Goal: Information Seeking & Learning: Learn about a topic

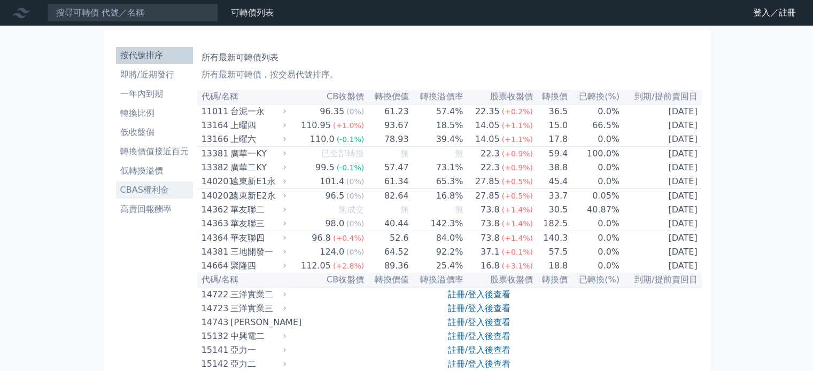
click at [148, 187] on li "CBAS權利金" at bounding box center [154, 190] width 77 height 13
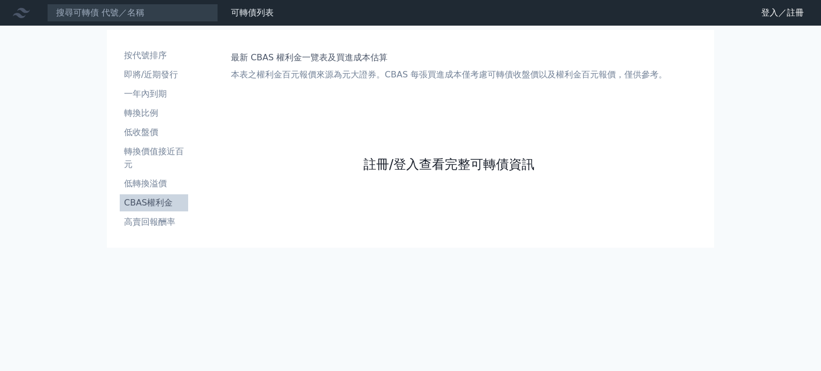
click at [387, 162] on link "註冊/登入查看完整可轉債資訊" at bounding box center [448, 164] width 171 height 17
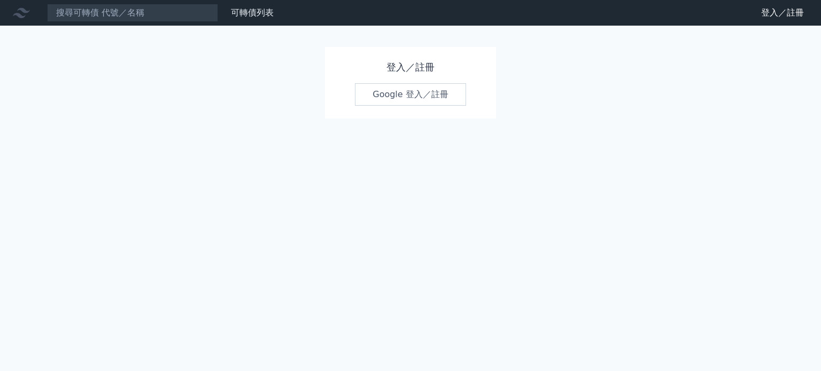
click at [408, 90] on link "Google 登入／註冊" at bounding box center [410, 94] width 111 height 22
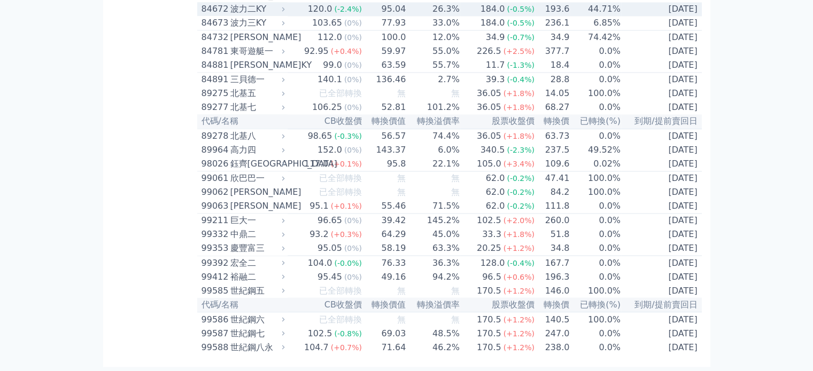
scroll to position [6287, 0]
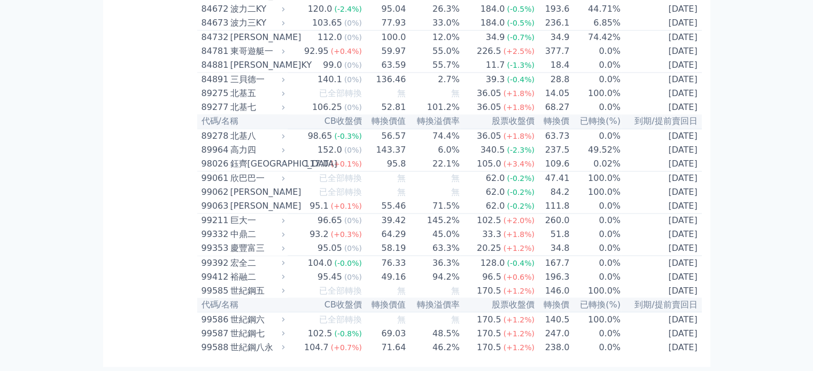
drag, startPoint x: 179, startPoint y: 215, endPoint x: 176, endPoint y: 207, distance: 8.8
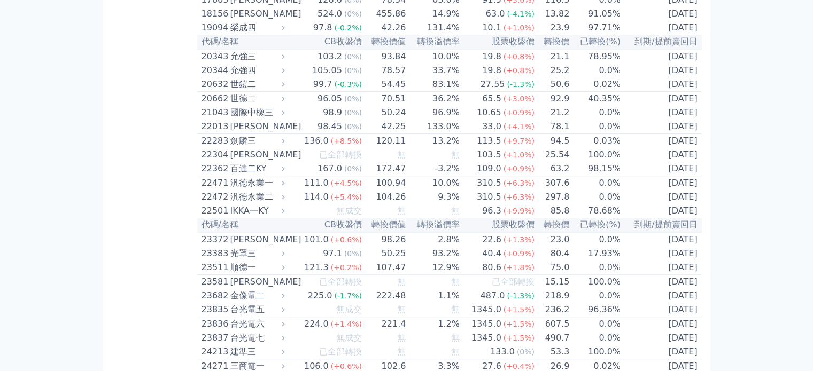
scroll to position [0, 0]
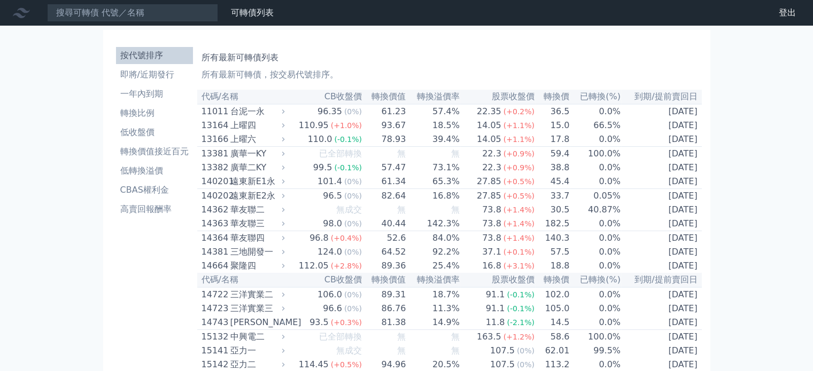
drag, startPoint x: 79, startPoint y: 276, endPoint x: 142, endPoint y: 20, distance: 264.1
click at [150, 187] on li "CBAS權利金" at bounding box center [154, 190] width 77 height 13
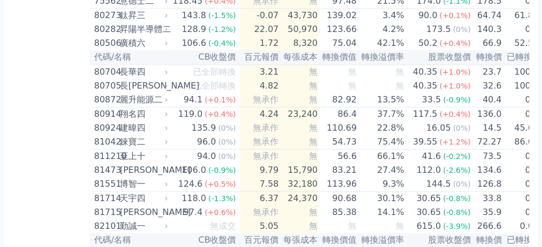
drag, startPoint x: 192, startPoint y: 69, endPoint x: 0, endPoint y: 75, distance: 192.5
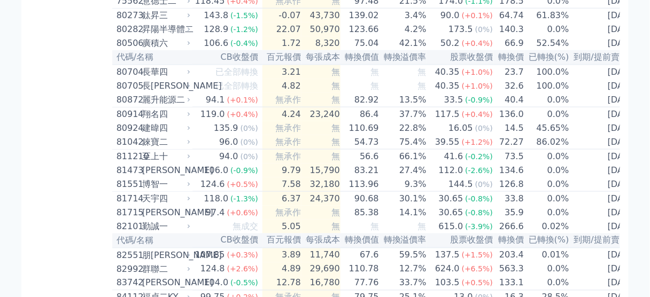
scroll to position [0, 3]
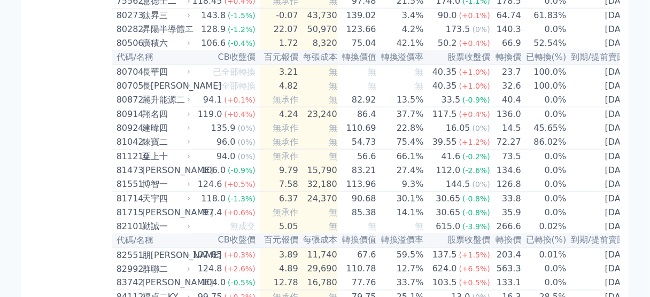
drag, startPoint x: 633, startPoint y: 68, endPoint x: 652, endPoint y: 75, distance: 20.0
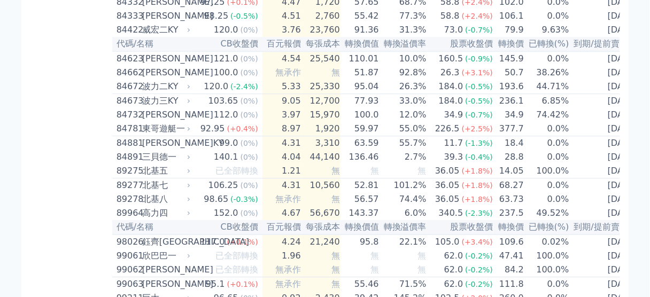
scroll to position [5694, 0]
